Goal: Transaction & Acquisition: Obtain resource

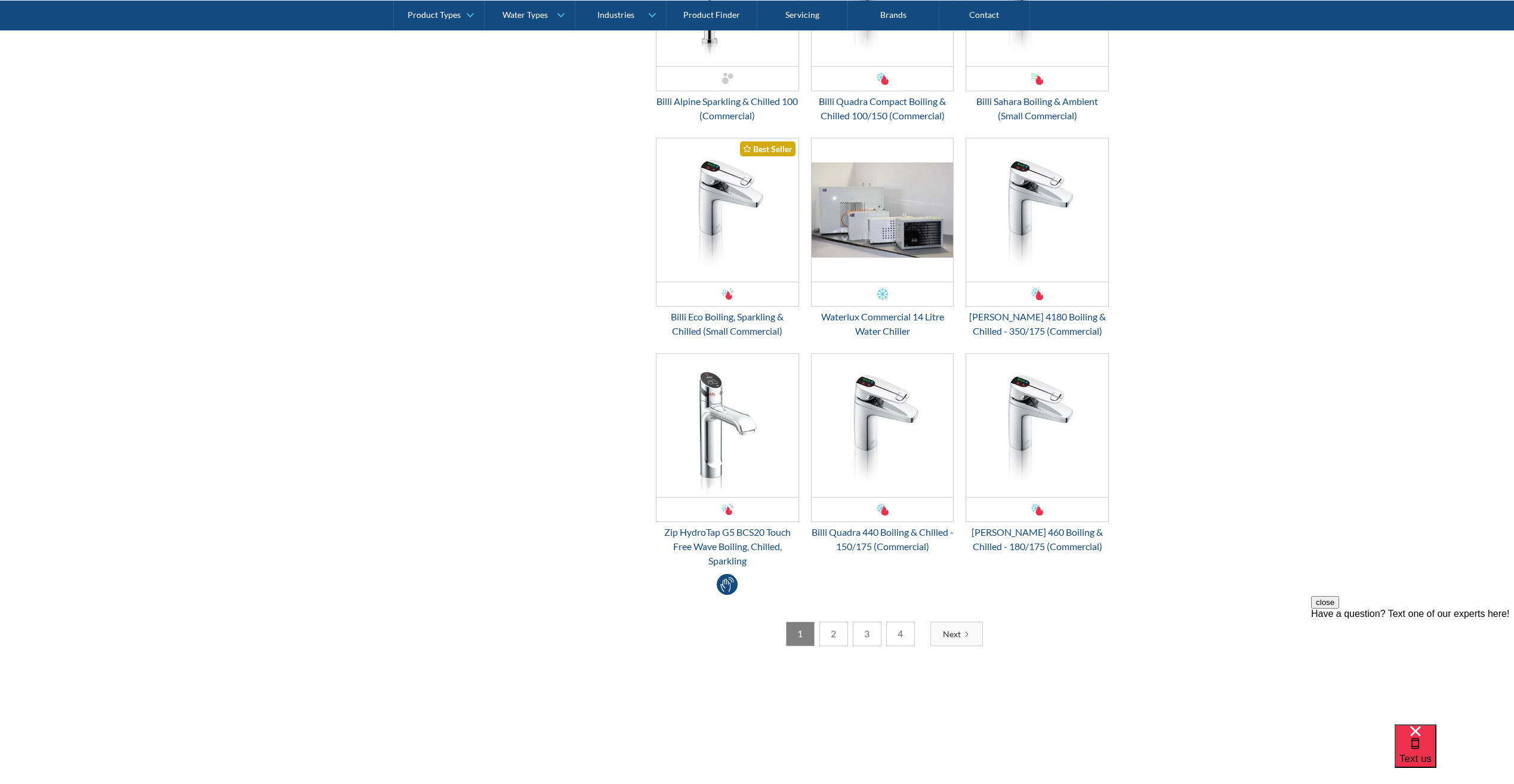
scroll to position [1968, 0]
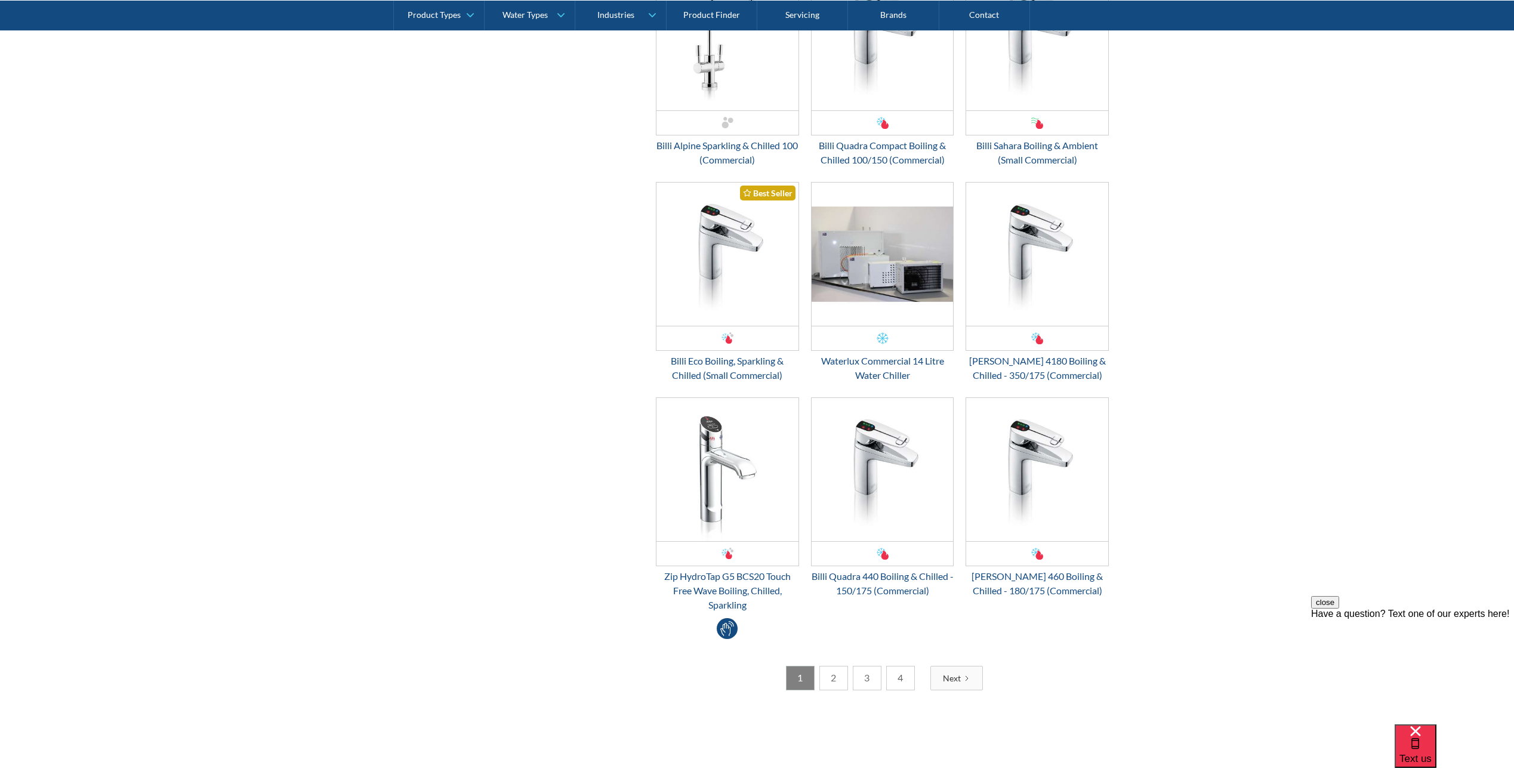
click at [832, 687] on link "2" at bounding box center [833, 678] width 28 height 24
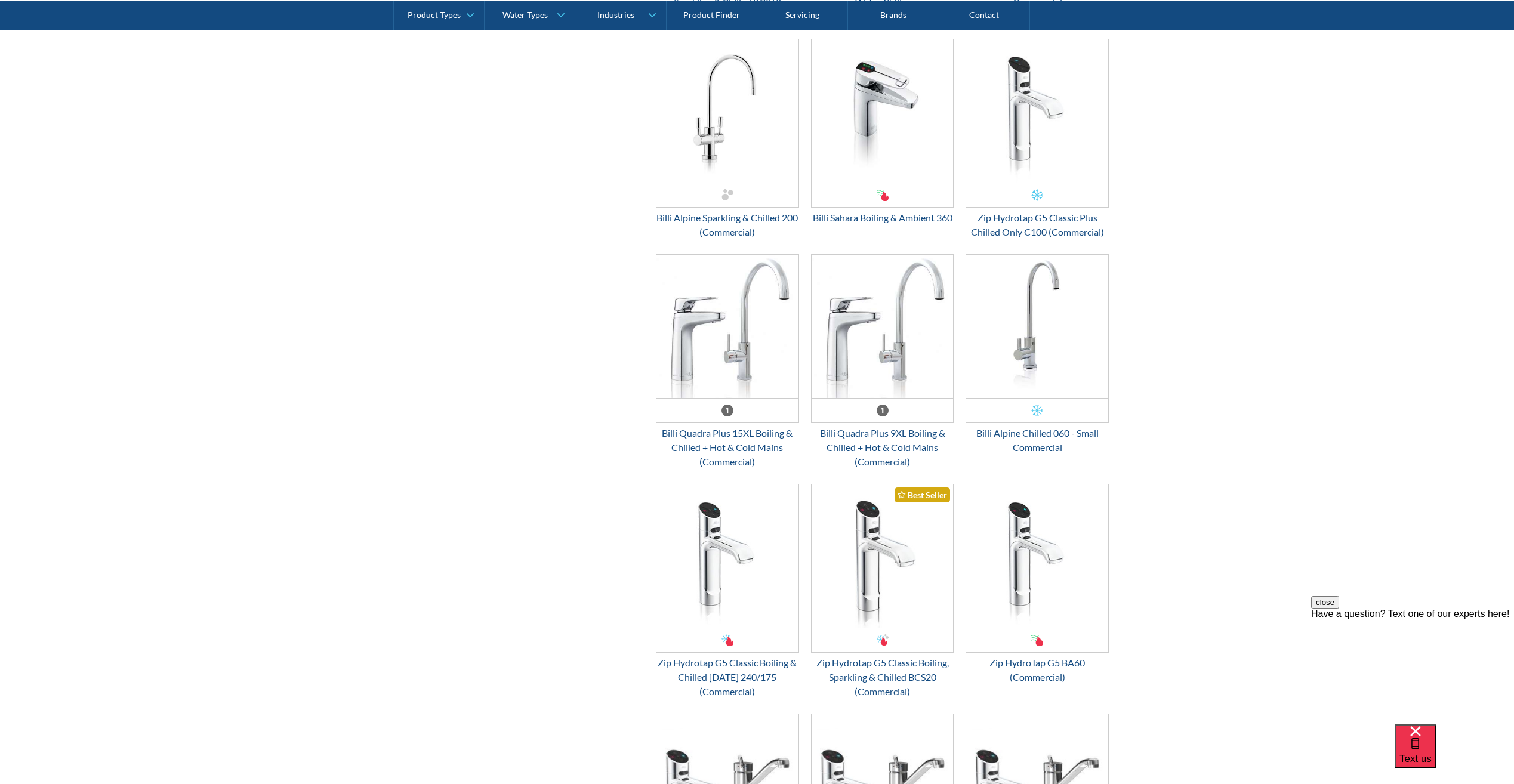
scroll to position [1611, 0]
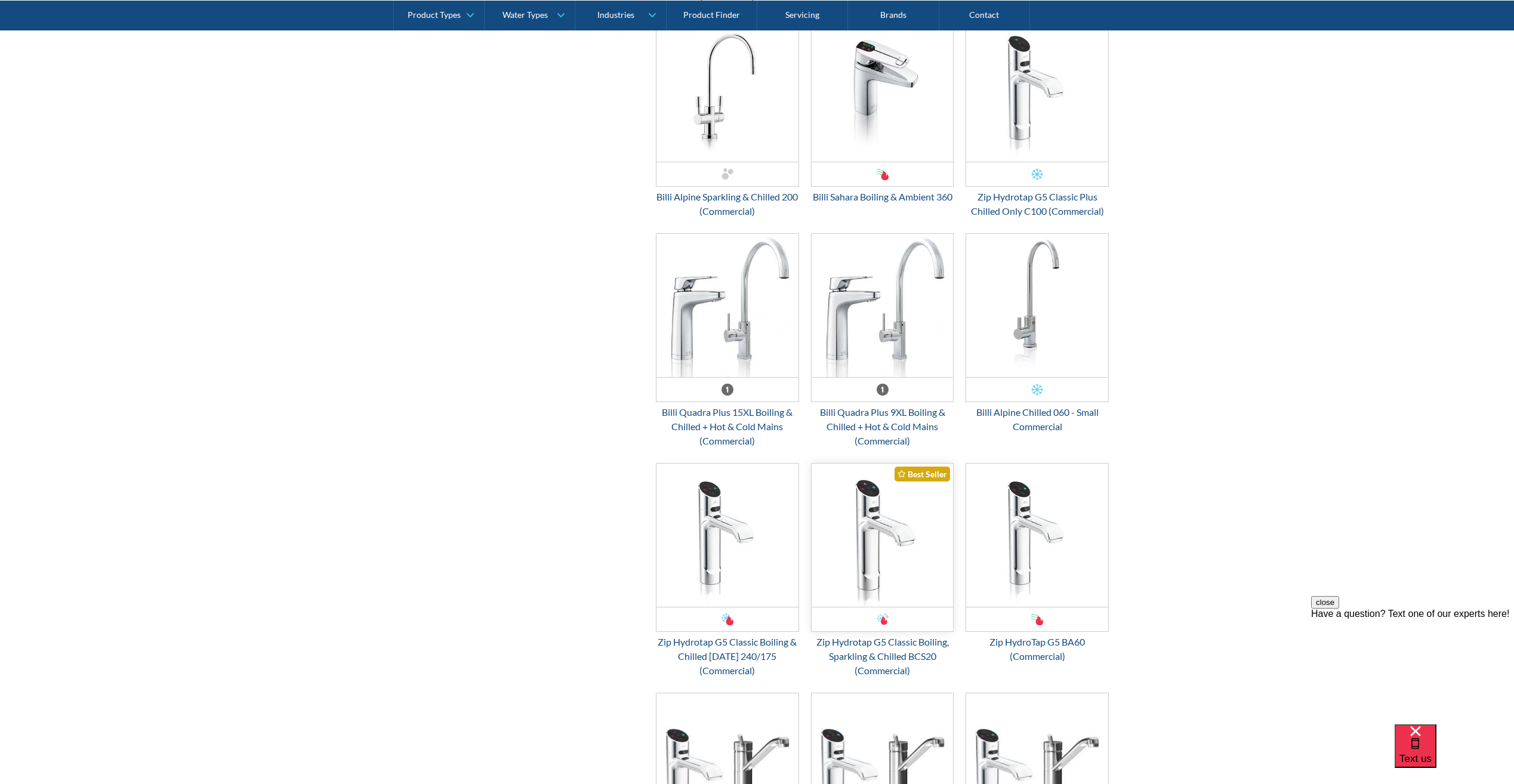
click at [842, 549] on img "Email Form 3" at bounding box center [882, 535] width 142 height 143
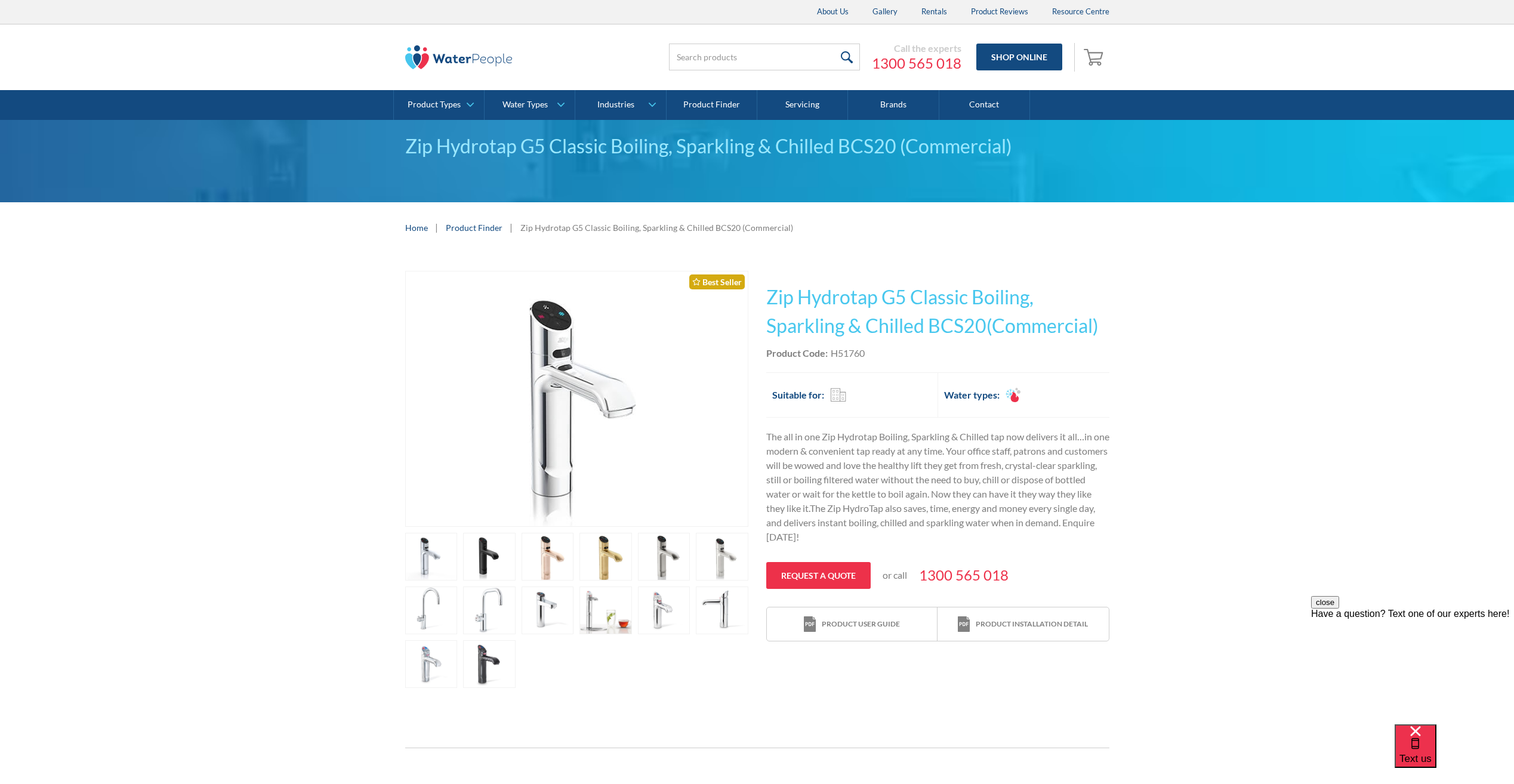
scroll to position [60, 0]
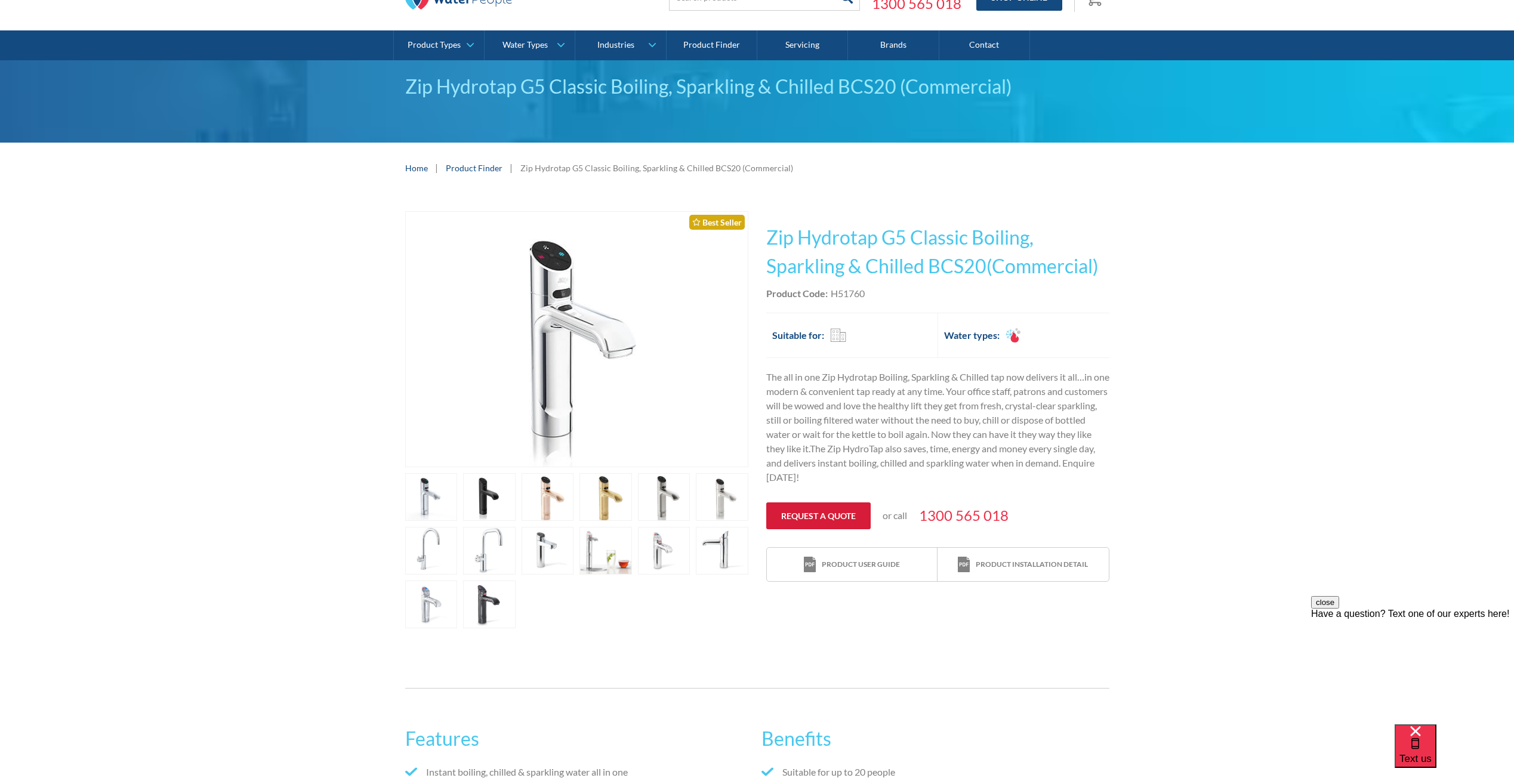
click at [816, 512] on link "Request a quote" at bounding box center [819, 516] width 105 height 27
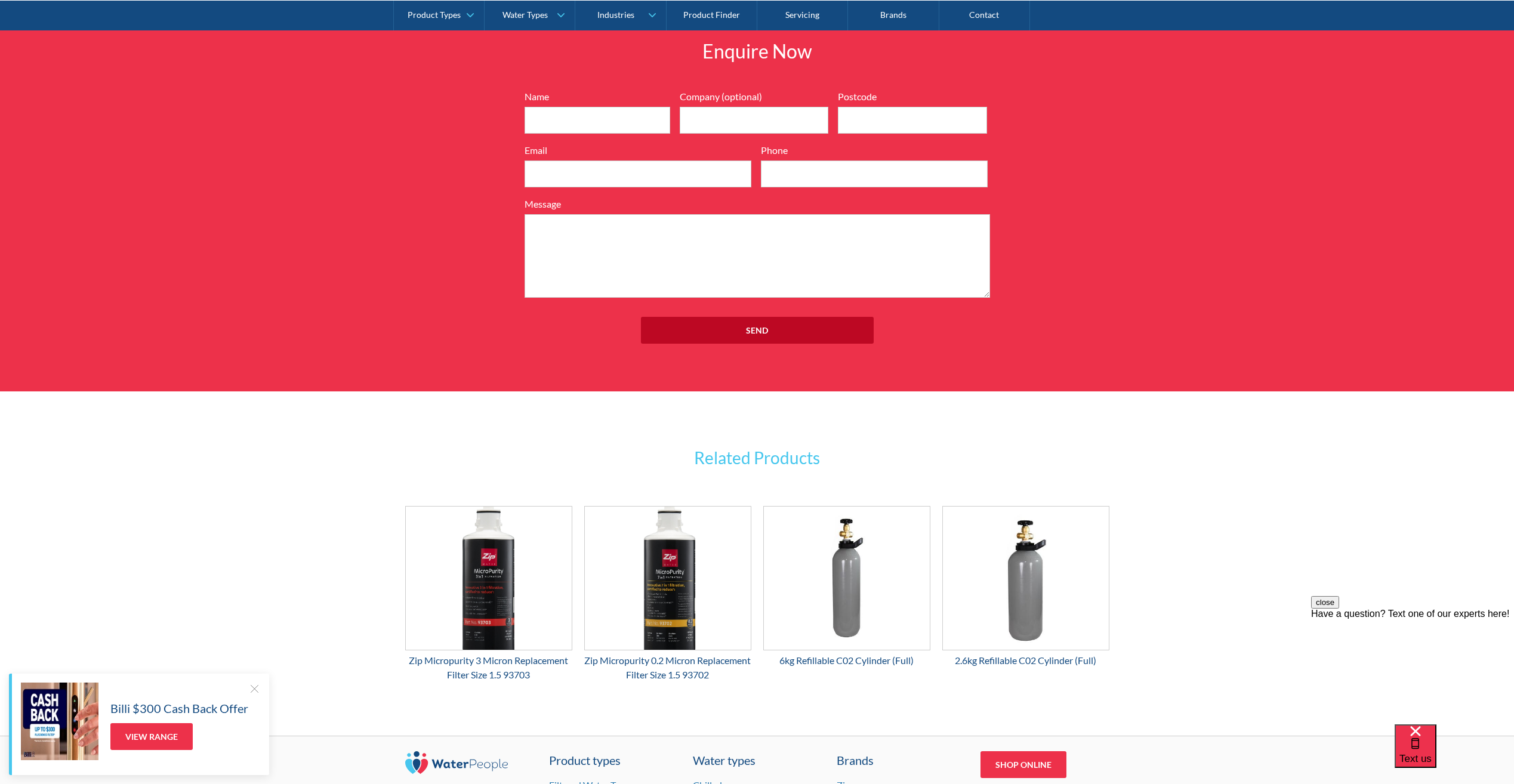
scroll to position [1371, 0]
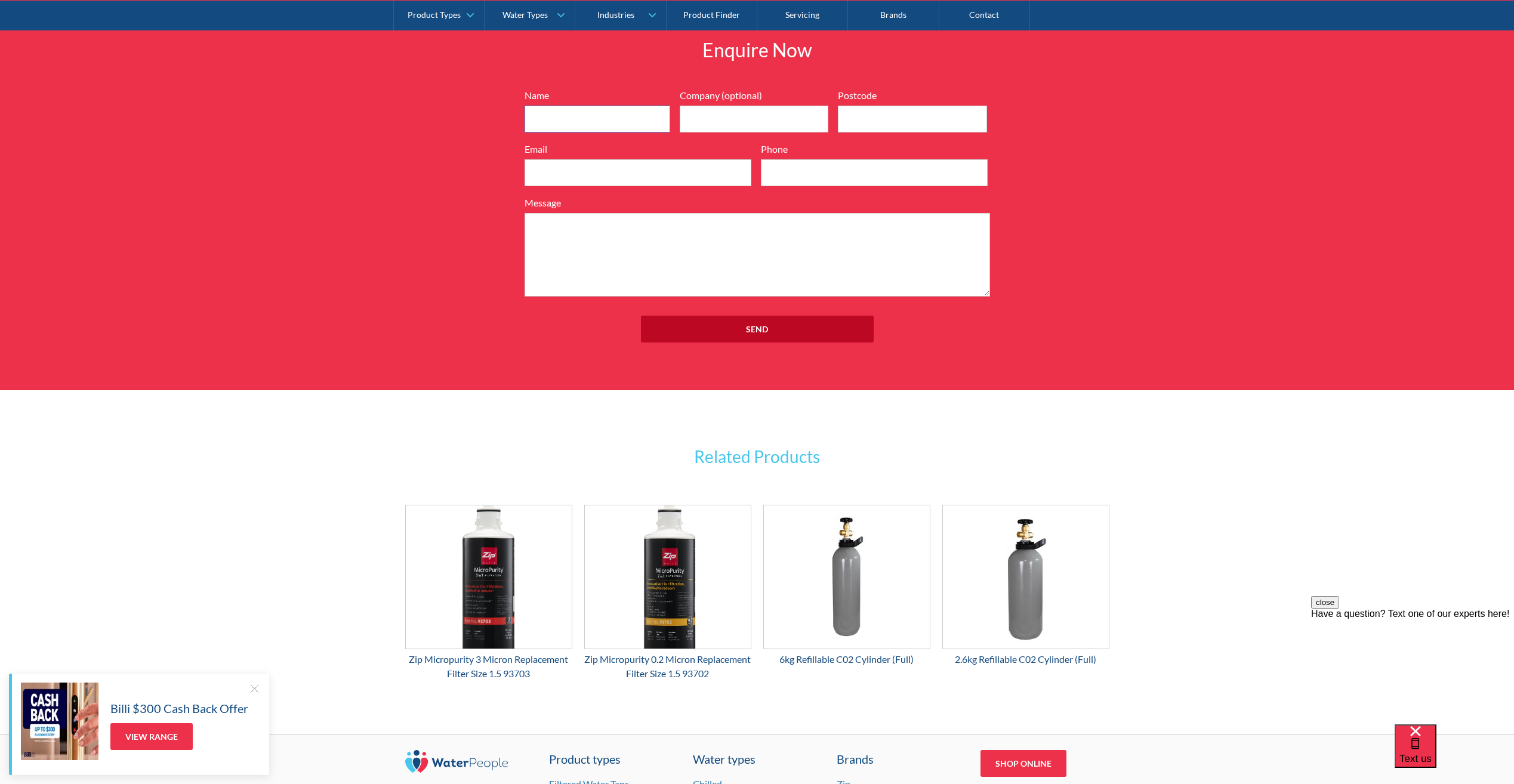
click at [571, 128] on input "Name" at bounding box center [597, 119] width 146 height 27
type input "Mia Houston"
type input "Volta Energy Group"
type input "3121"
type input "mia.houston@volta.com.au"
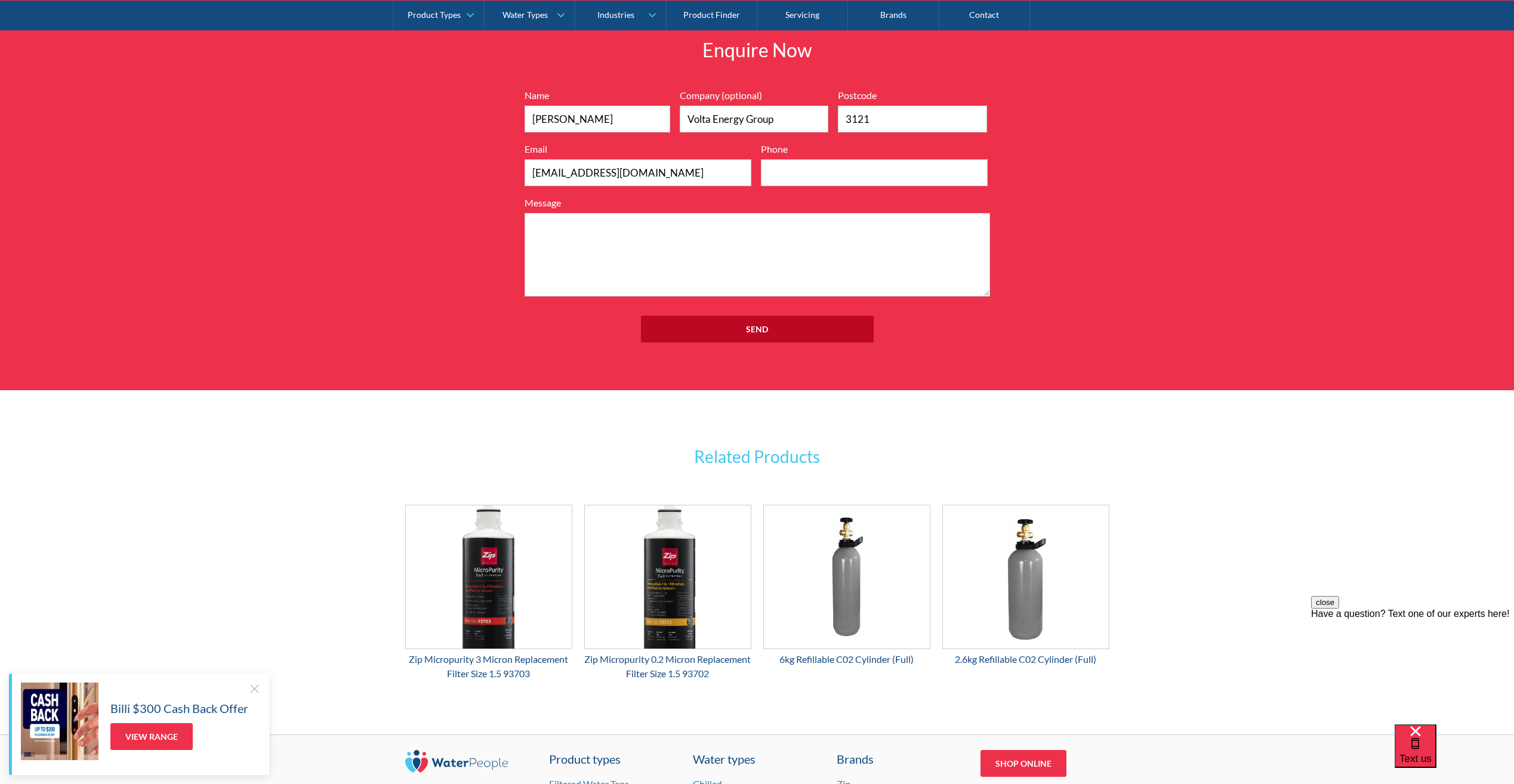
type input "0431082876"
click at [595, 230] on textarea "Message" at bounding box center [757, 255] width 466 height 84
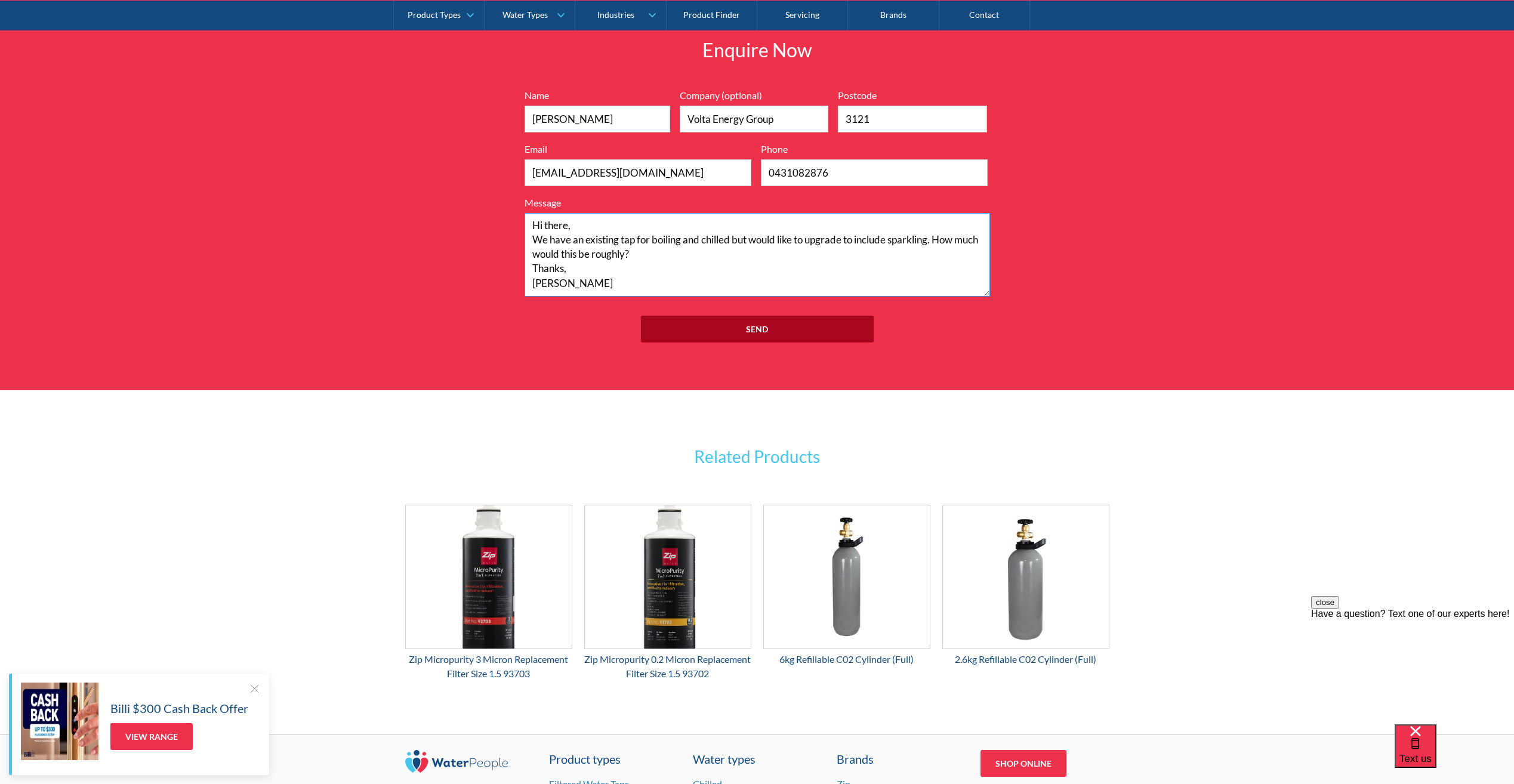
type textarea "Hi there, We have an existing tap for boiling and chilled but would like to upg…"
click at [799, 338] on input "Send" at bounding box center [757, 329] width 233 height 27
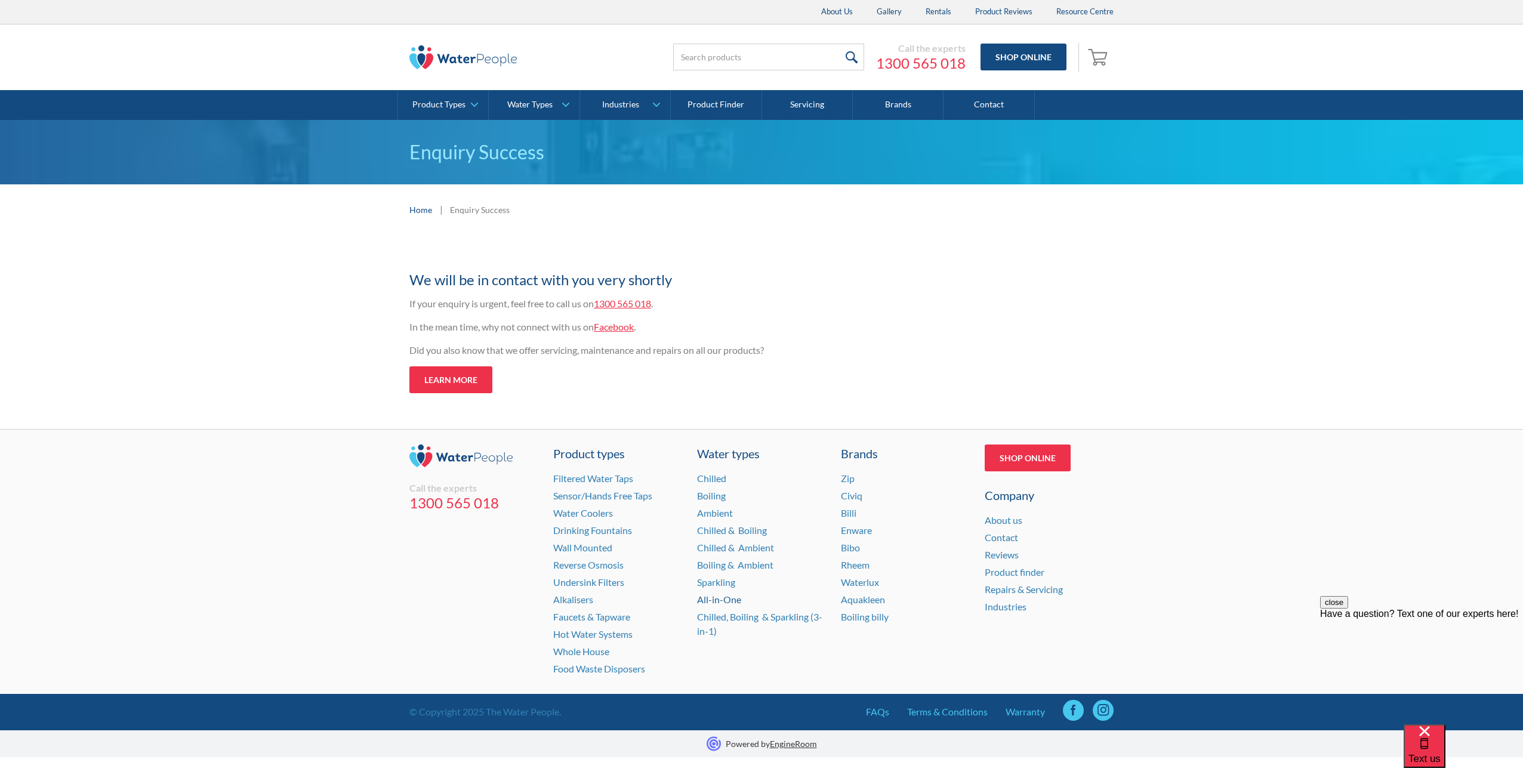
click at [708, 597] on link "All-in-One" at bounding box center [719, 600] width 44 height 12
click at [772, 617] on link "Chilled, Boiling & Sparkling (3-in-1)" at bounding box center [760, 623] width 125 height 26
